Goal: Task Accomplishment & Management: Manage account settings

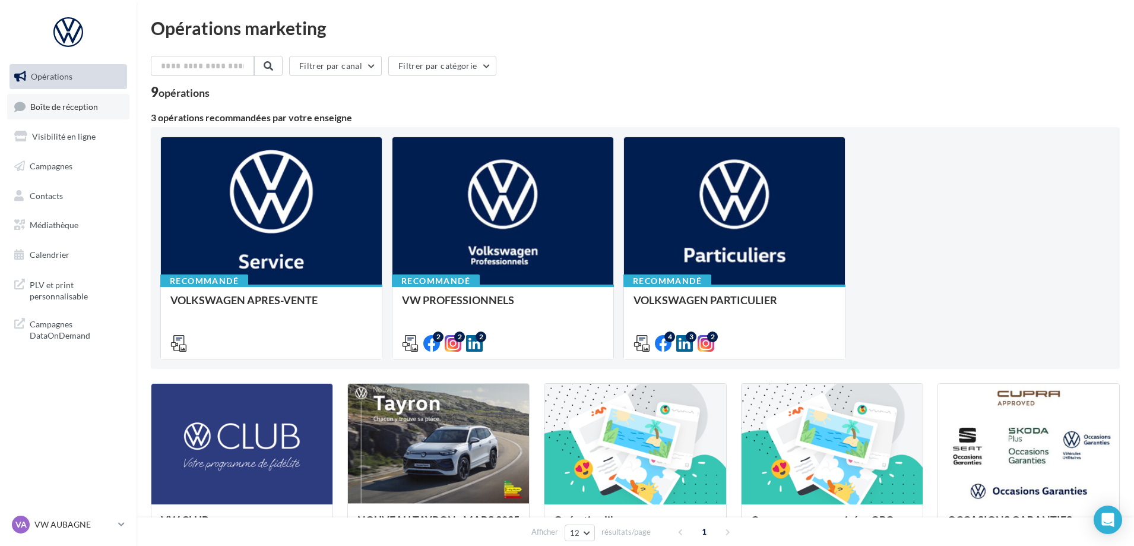
click at [87, 107] on span "Boîte de réception" at bounding box center [64, 106] width 68 height 10
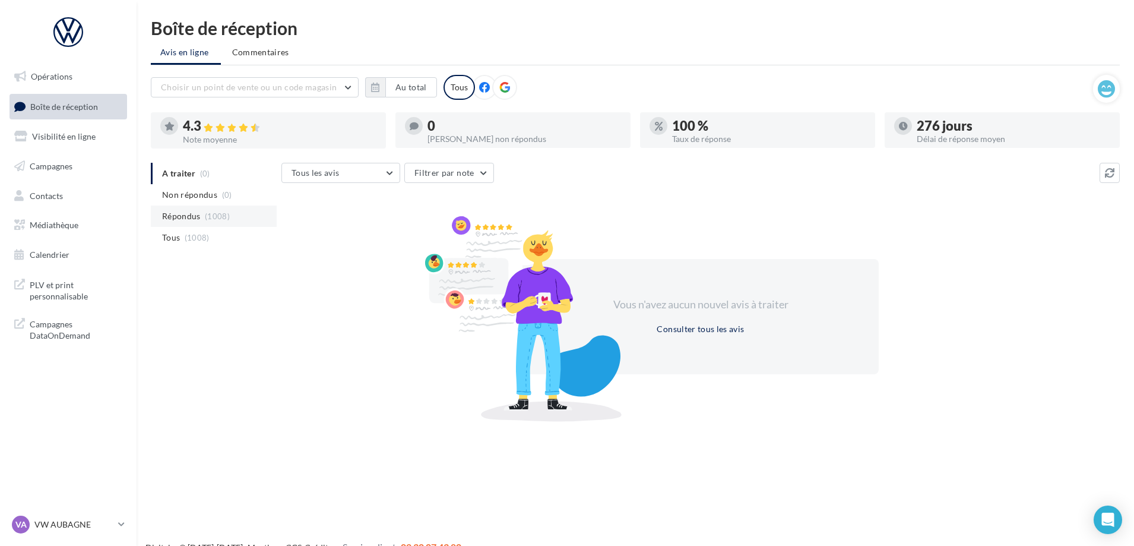
click at [201, 216] on li "Répondus (1008)" at bounding box center [214, 215] width 126 height 21
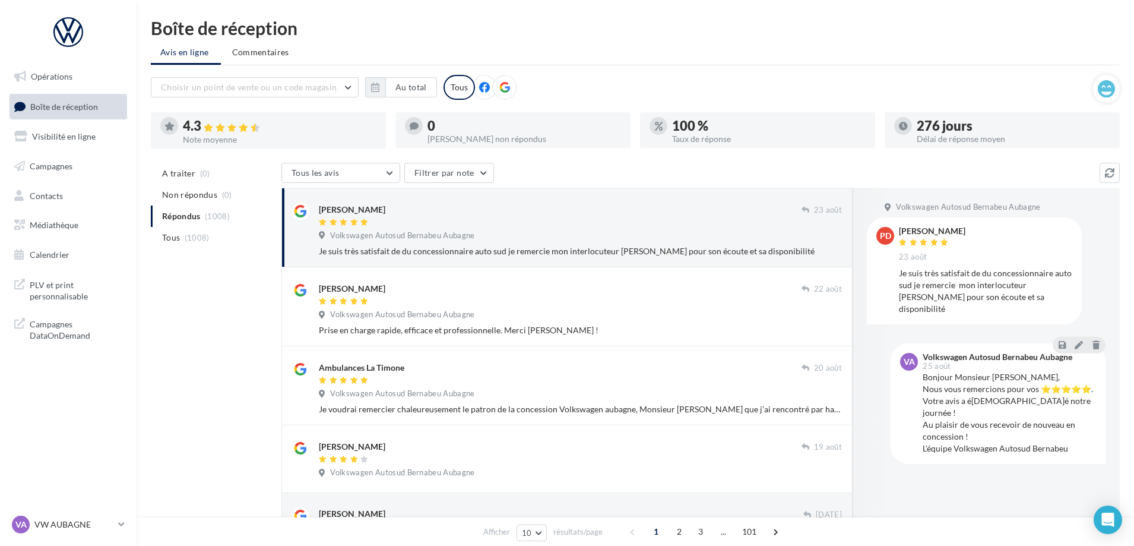
click at [62, 98] on link "Boîte de réception" at bounding box center [68, 107] width 122 height 26
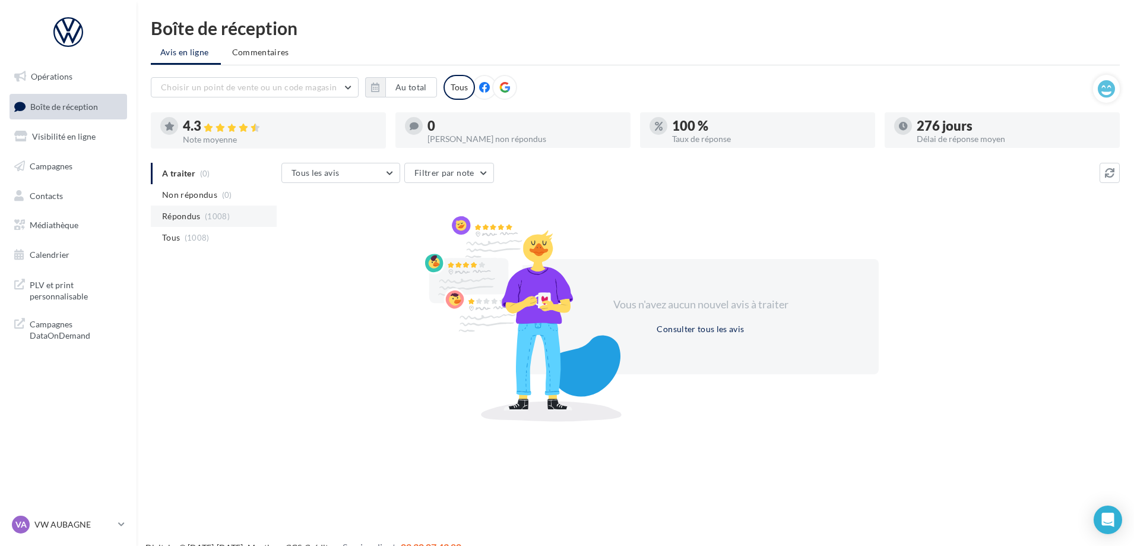
click at [193, 215] on span "Répondus" at bounding box center [181, 216] width 39 height 12
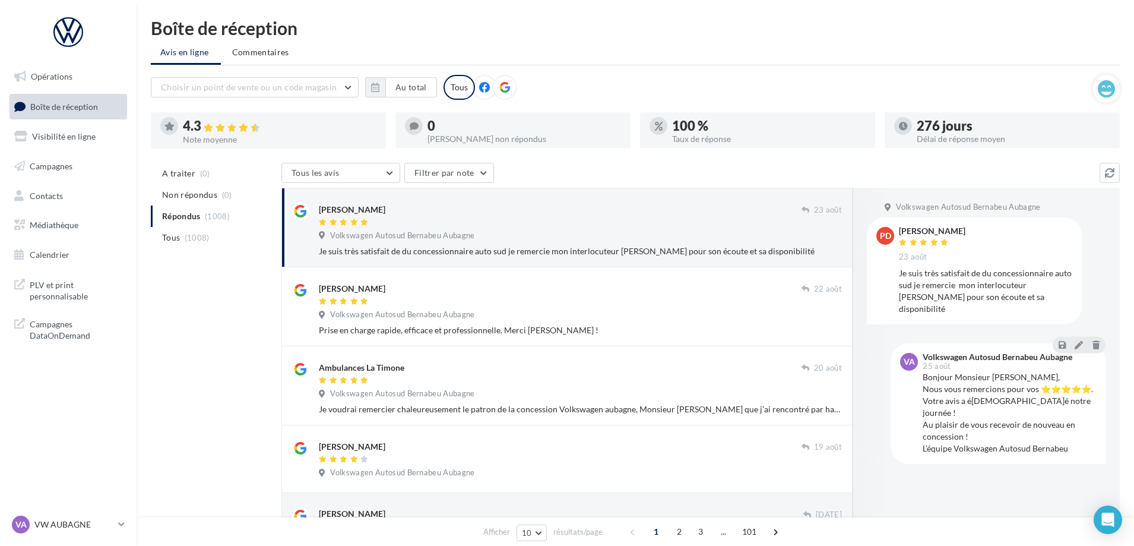
click at [214, 213] on ul "A traiter (0) Non répondus (0) Répondus (1008) Tous (1008)" at bounding box center [214, 205] width 126 height 85
click at [207, 194] on span "Non répondus" at bounding box center [189, 195] width 55 height 12
